Goal: Use online tool/utility

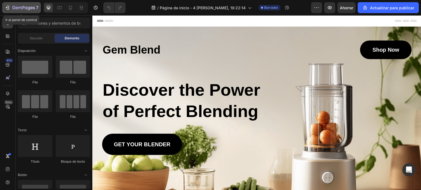
click at [9, 8] on icon "button" at bounding box center [8, 8] width 2 height 4
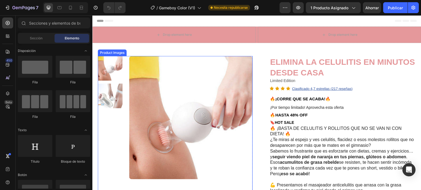
click at [160, 83] on img at bounding box center [191, 118] width 124 height 124
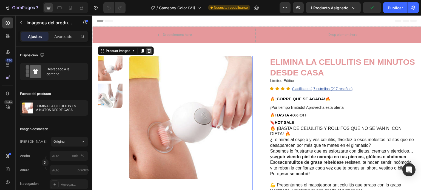
click at [150, 52] on icon at bounding box center [149, 51] width 4 height 4
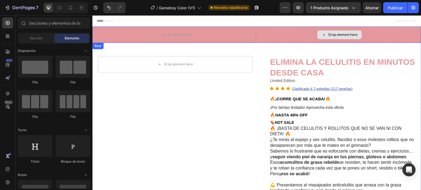
click at [285, 33] on div "Drop element here" at bounding box center [339, 35] width 163 height 16
